Goal: Task Accomplishment & Management: Manage account settings

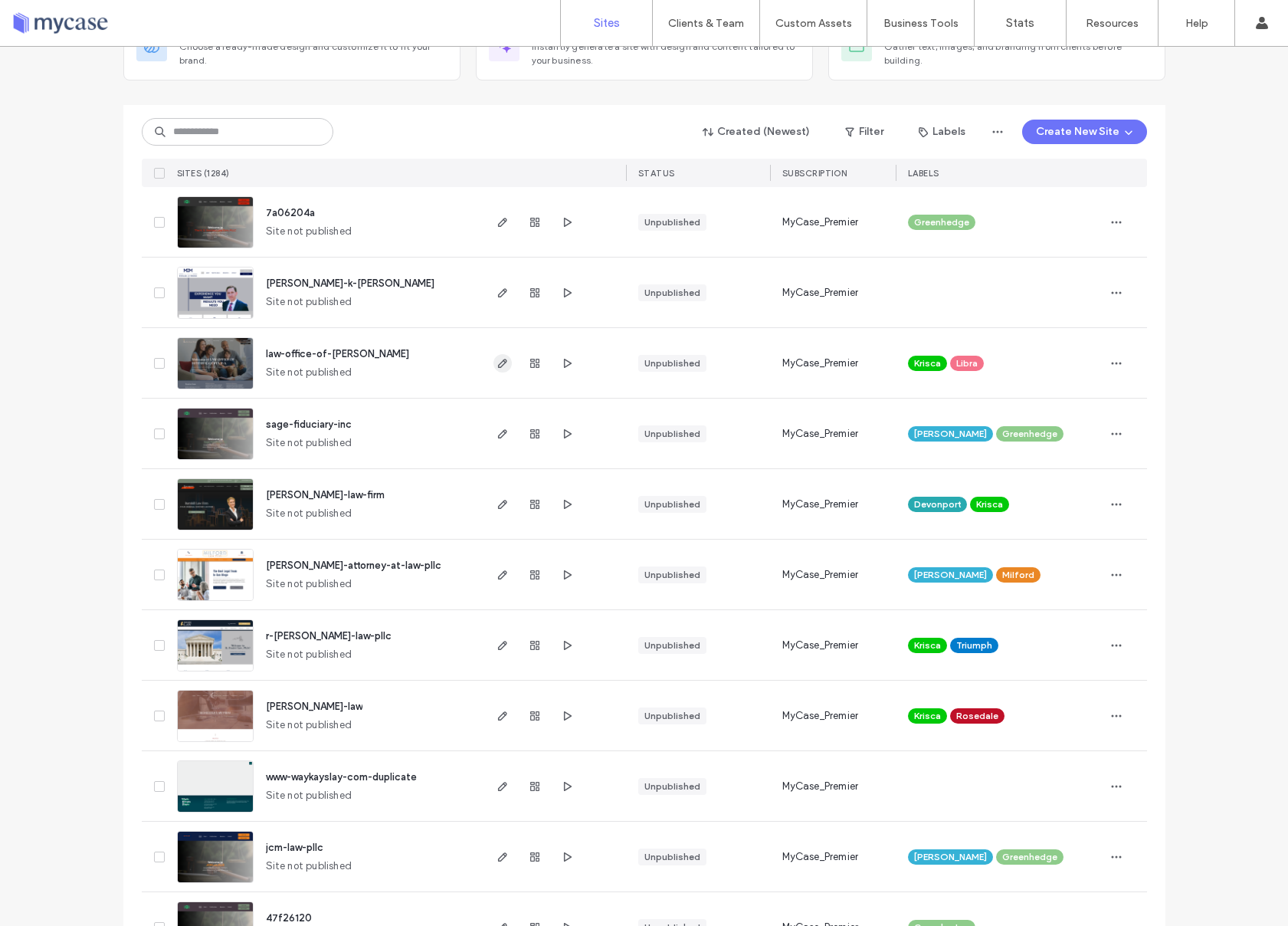
scroll to position [128, 0]
drag, startPoint x: 493, startPoint y: 351, endPoint x: 1045, endPoint y: 12, distance: 647.8
click at [0, 0] on div "Sites Clients & Team Client Management Custom Assets Custom Templates Custom Se…" at bounding box center [644, 463] width 1288 height 926
click at [148, 215] on div at bounding box center [156, 220] width 29 height 69
click at [156, 219] on icon at bounding box center [159, 221] width 6 height 4
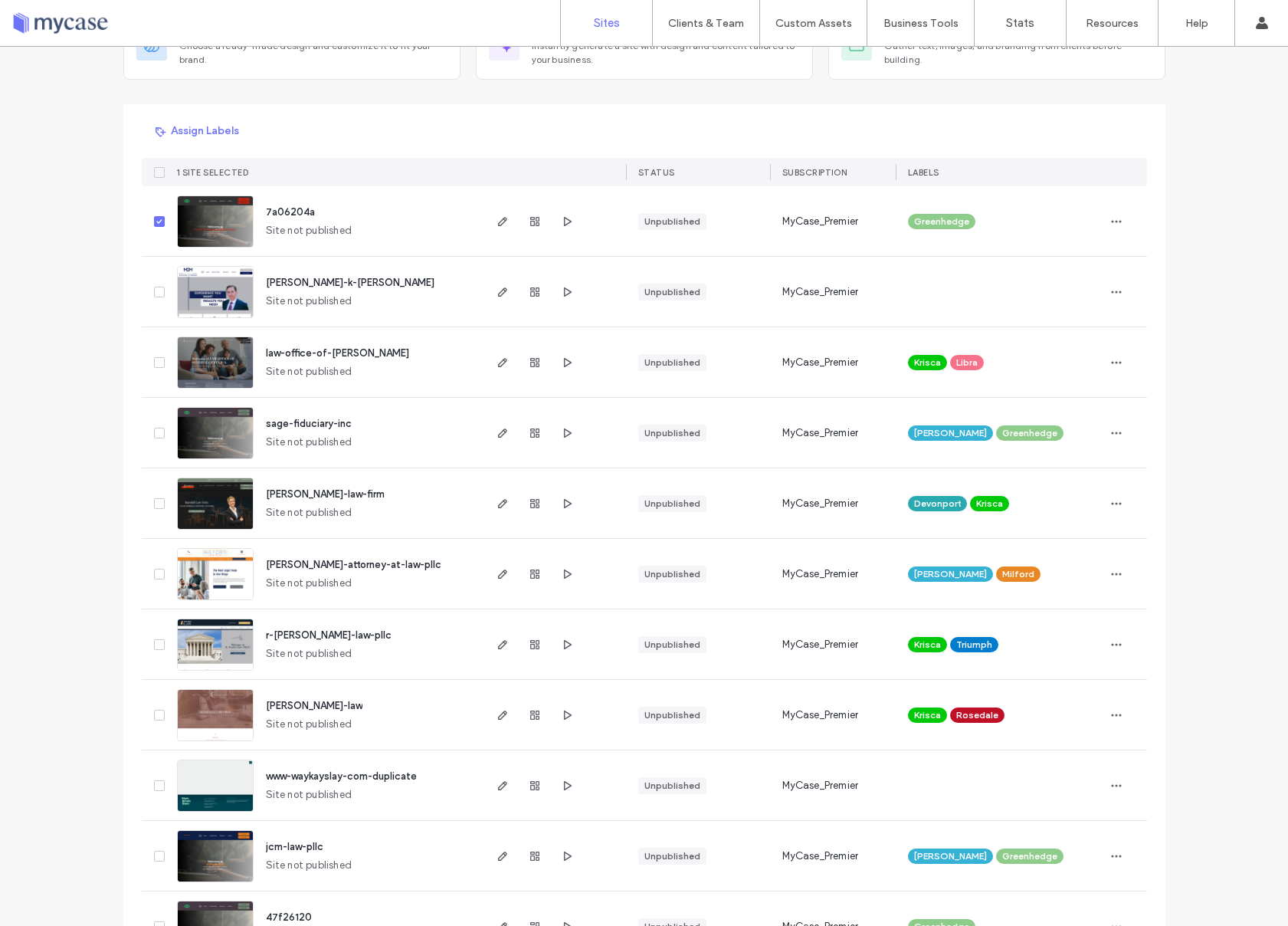
click at [197, 171] on span "1 SITE SELECTED" at bounding box center [213, 172] width 72 height 11
click at [200, 140] on button "Assign Labels" at bounding box center [197, 131] width 111 height 25
click at [326, 154] on span "Cynthia" at bounding box center [346, 147] width 79 height 15
click at [387, 278] on button "Assign" at bounding box center [397, 284] width 52 height 18
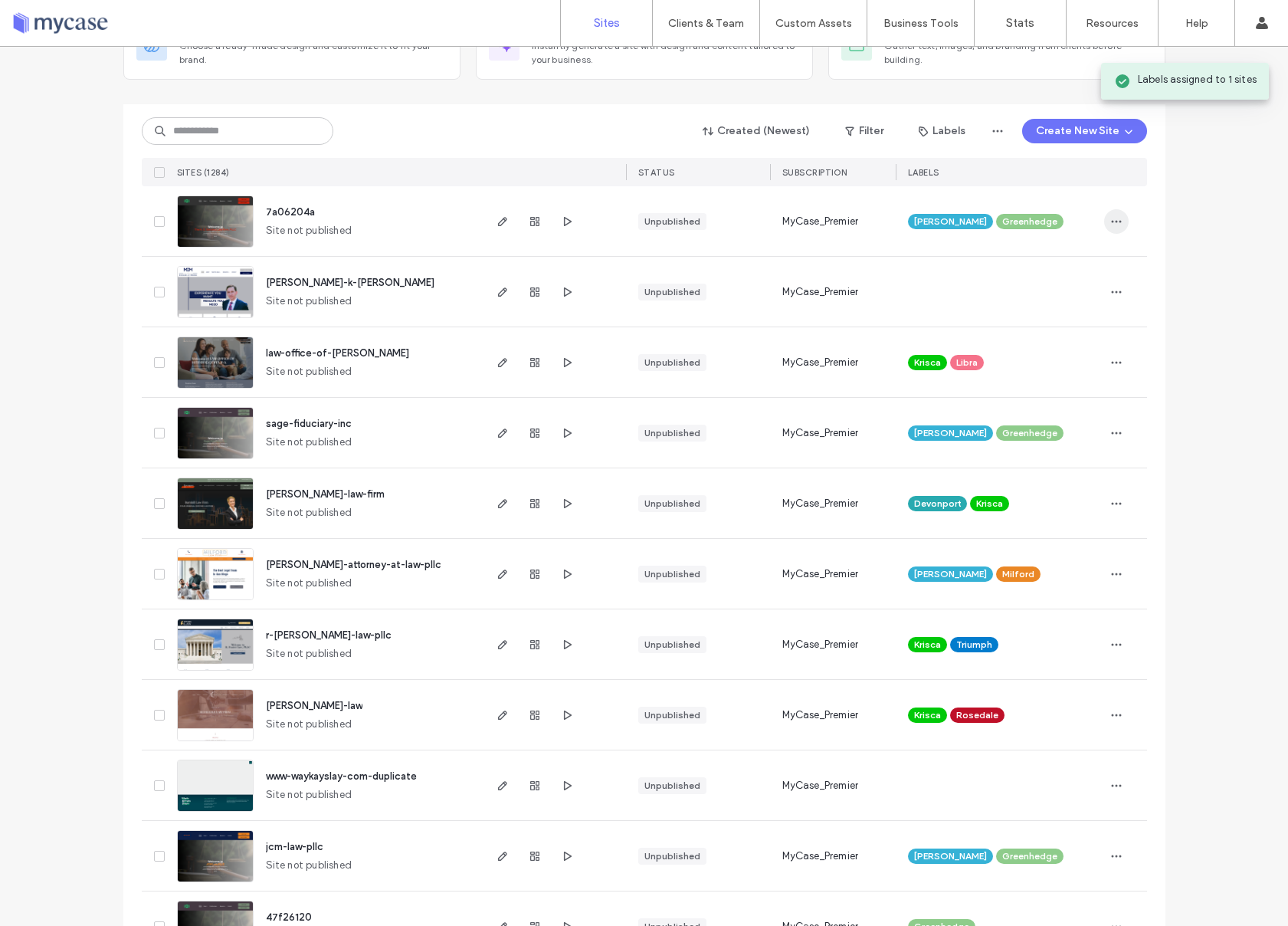
click at [1113, 215] on icon "button" at bounding box center [1117, 221] width 12 height 12
click at [1056, 257] on span "Rename Site" at bounding box center [1045, 261] width 60 height 15
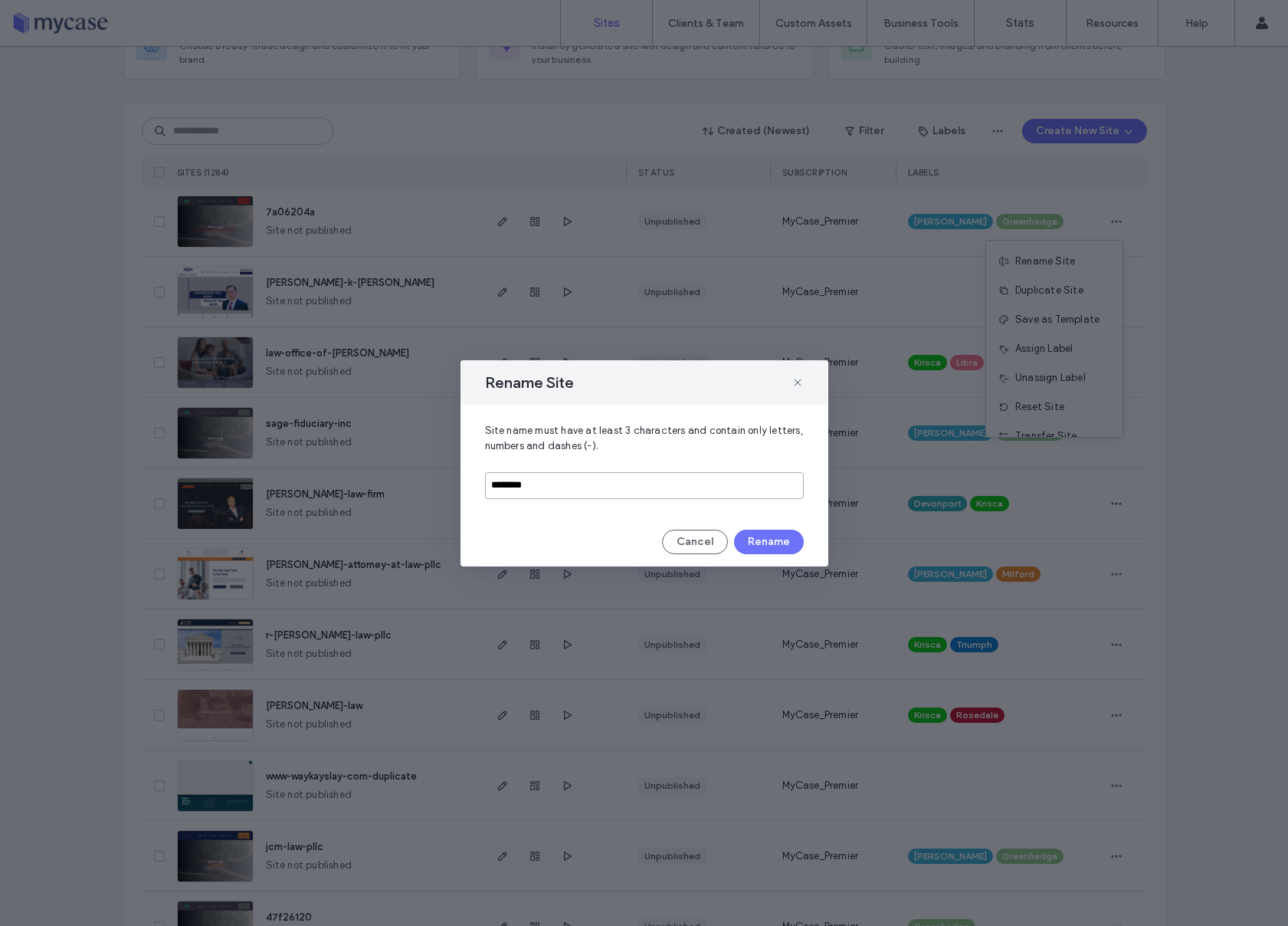
click at [512, 485] on input "********" at bounding box center [644, 485] width 318 height 27
type input "**********"
click at [762, 536] on button "Rename" at bounding box center [769, 542] width 69 height 25
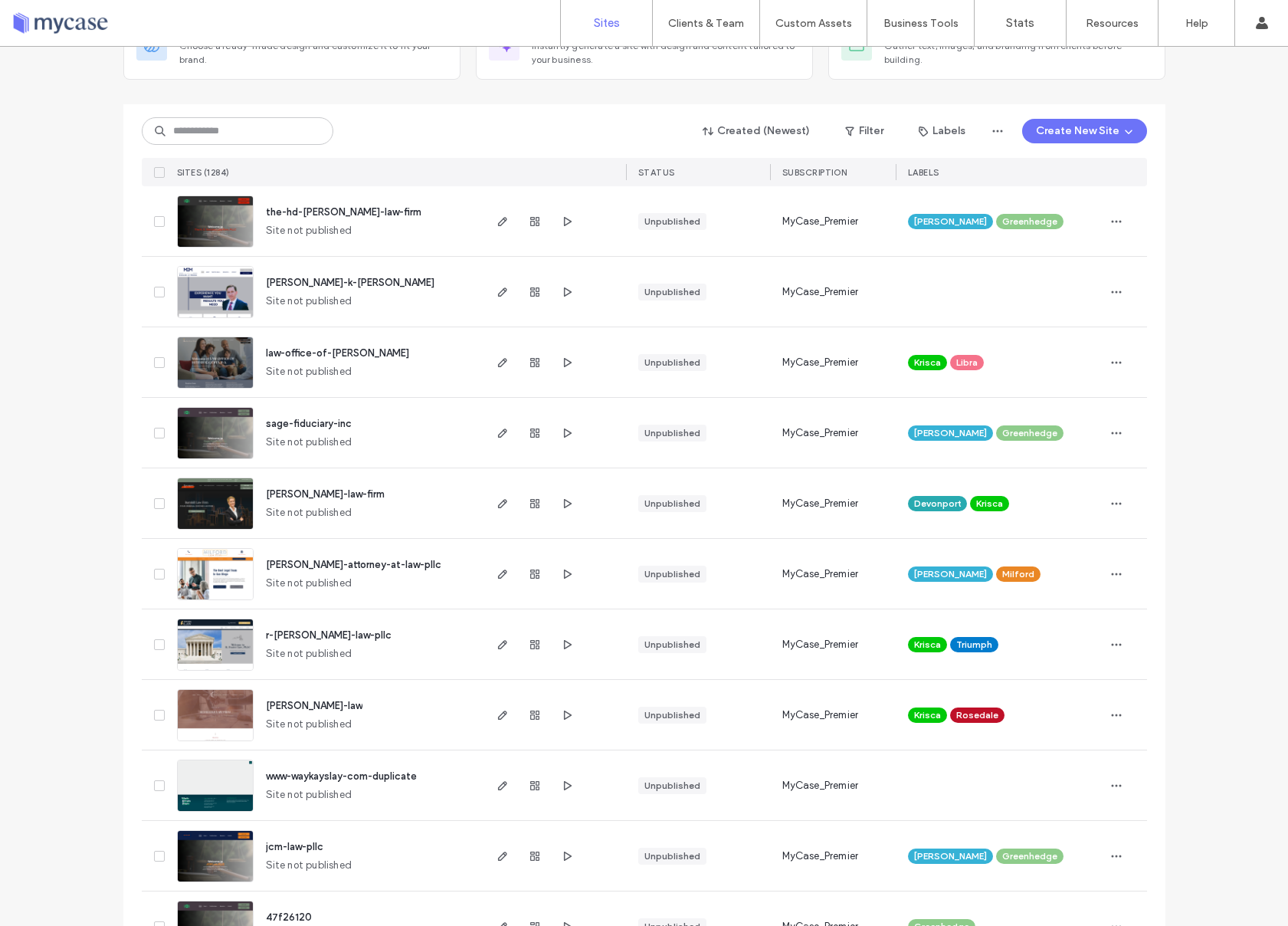
scroll to position [0, 0]
